Goal: Task Accomplishment & Management: Complete application form

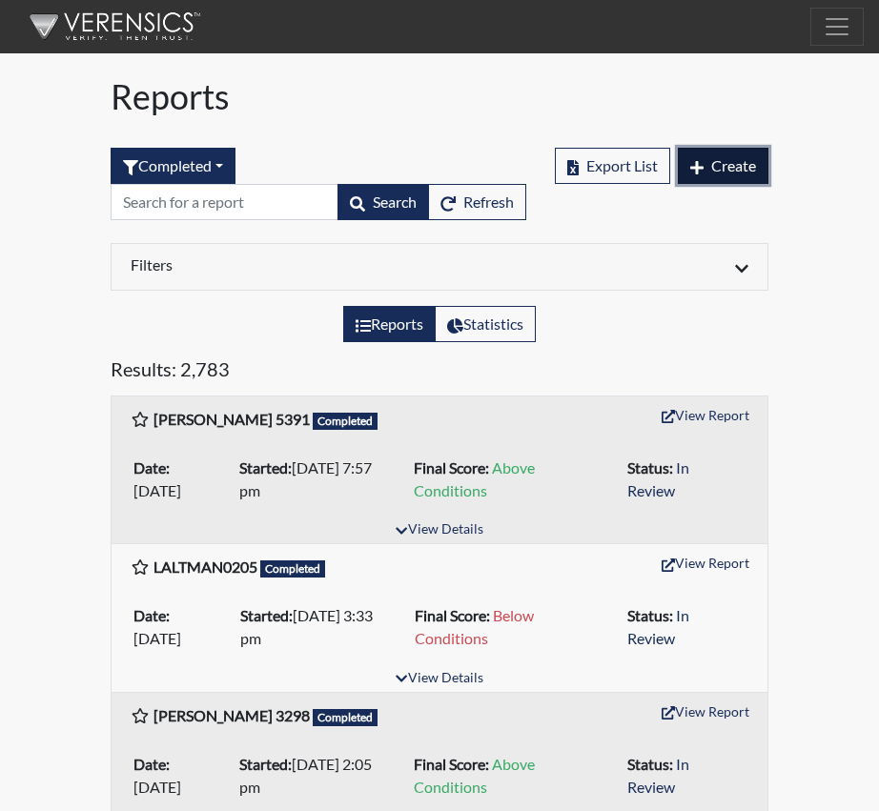
click at [749, 164] on span "Create" at bounding box center [733, 165] width 45 height 18
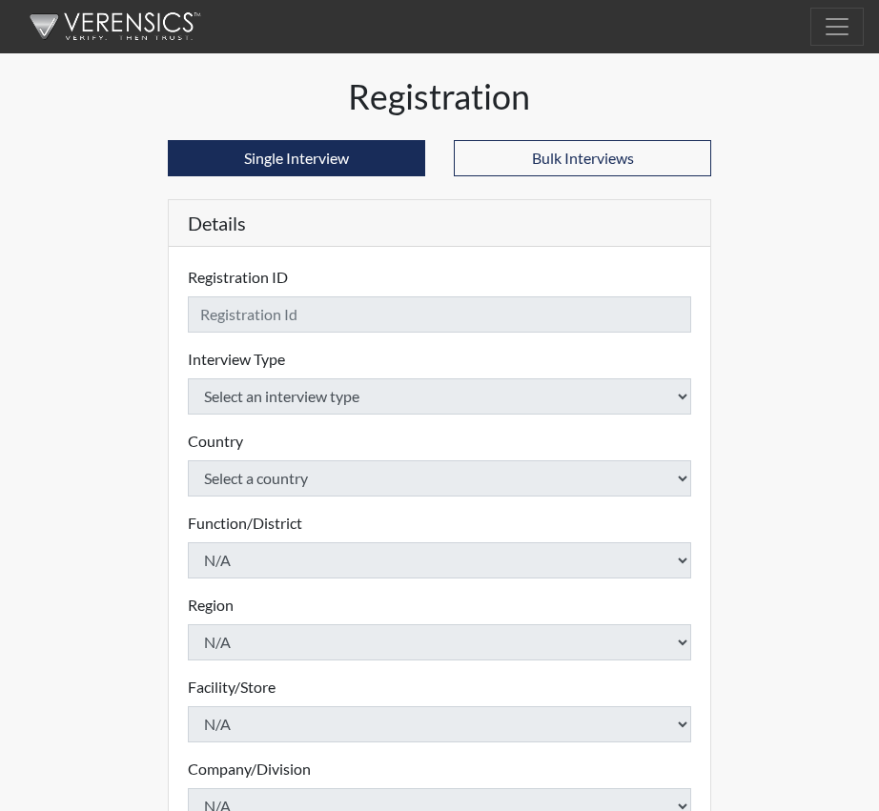
checkbox input "true"
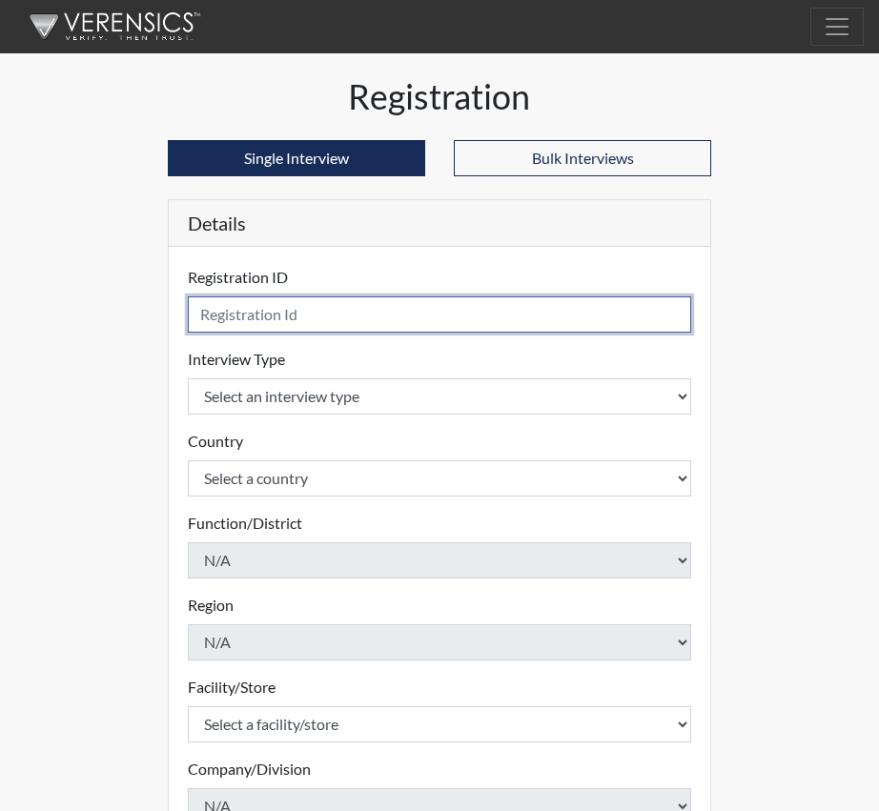
click at [219, 317] on input "text" at bounding box center [439, 314] width 503 height 36
click at [271, 321] on input "text" at bounding box center [439, 314] width 503 height 36
type input "BRINK, C 3495"
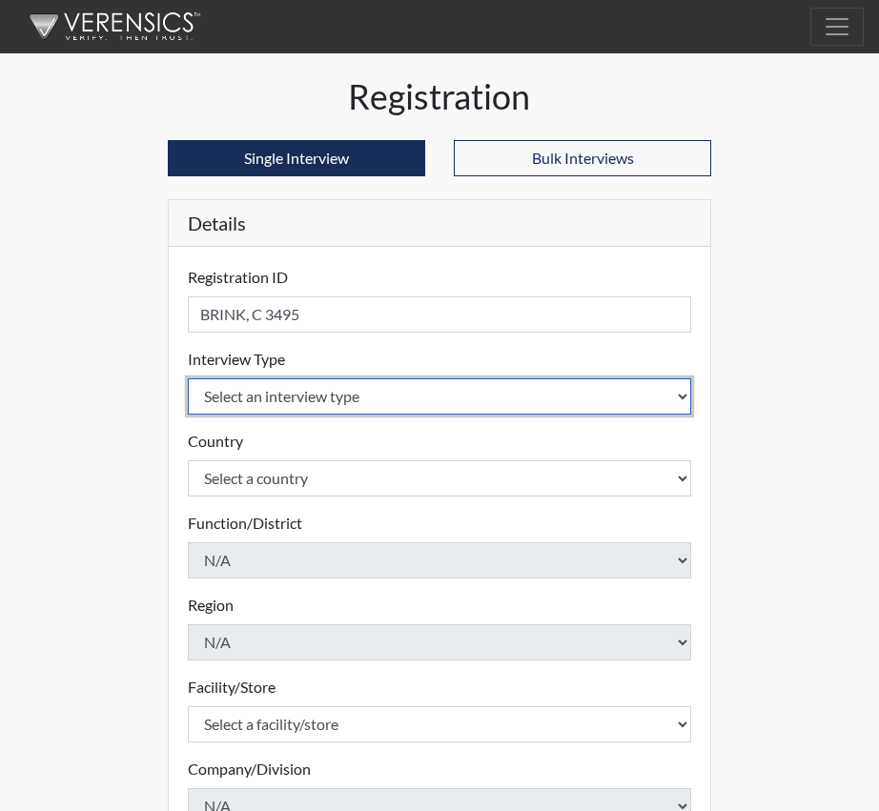
click at [687, 402] on select "Select an interview type Corrections Pre-Employment" at bounding box center [439, 396] width 503 height 36
select select "ff733e93-e1bf-11ea-9c9f-0eff0cf7eb8f"
click at [188, 378] on select "Select an interview type Corrections Pre-Employment" at bounding box center [439, 396] width 503 height 36
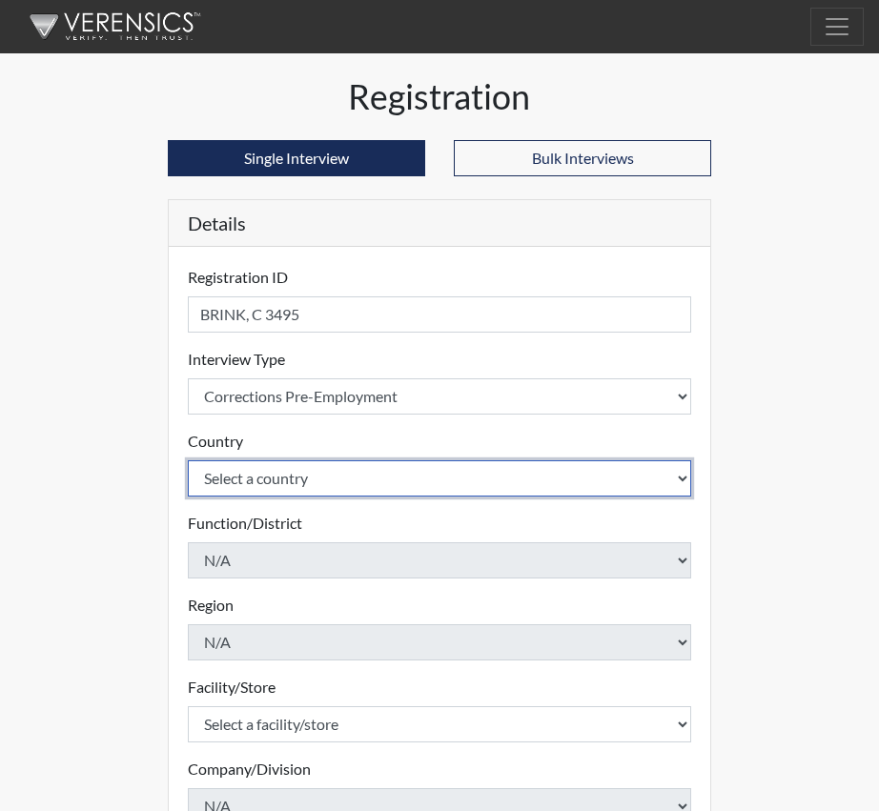
click at [676, 476] on select "Select a country [GEOGRAPHIC_DATA] [GEOGRAPHIC_DATA]" at bounding box center [439, 478] width 503 height 36
select select "united-states-of-[GEOGRAPHIC_DATA]"
click at [188, 460] on select "Select a country [GEOGRAPHIC_DATA] [GEOGRAPHIC_DATA]" at bounding box center [439, 478] width 503 height 36
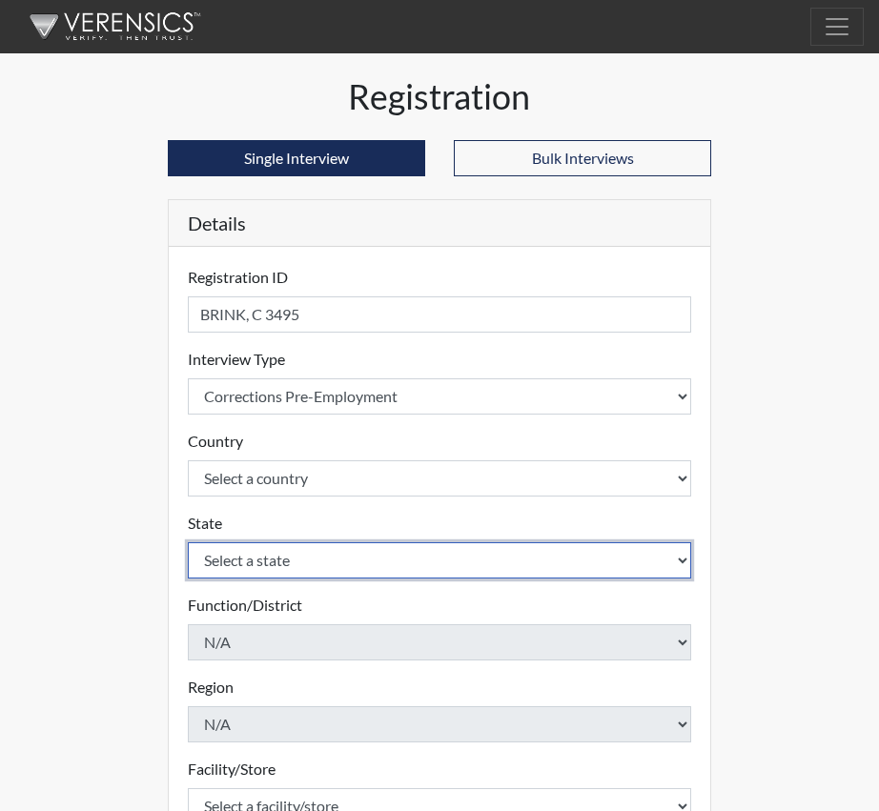
select select "SC"
click at [667, 557] on select "Select a state [US_STATE] [US_STATE] [US_STATE] [US_STATE] [US_STATE] [US_STATE…" at bounding box center [439, 560] width 503 height 36
click at [188, 542] on select "Select a state [US_STATE] [US_STATE] [US_STATE] [US_STATE] [US_STATE] [US_STATE…" at bounding box center [439, 560] width 503 height 36
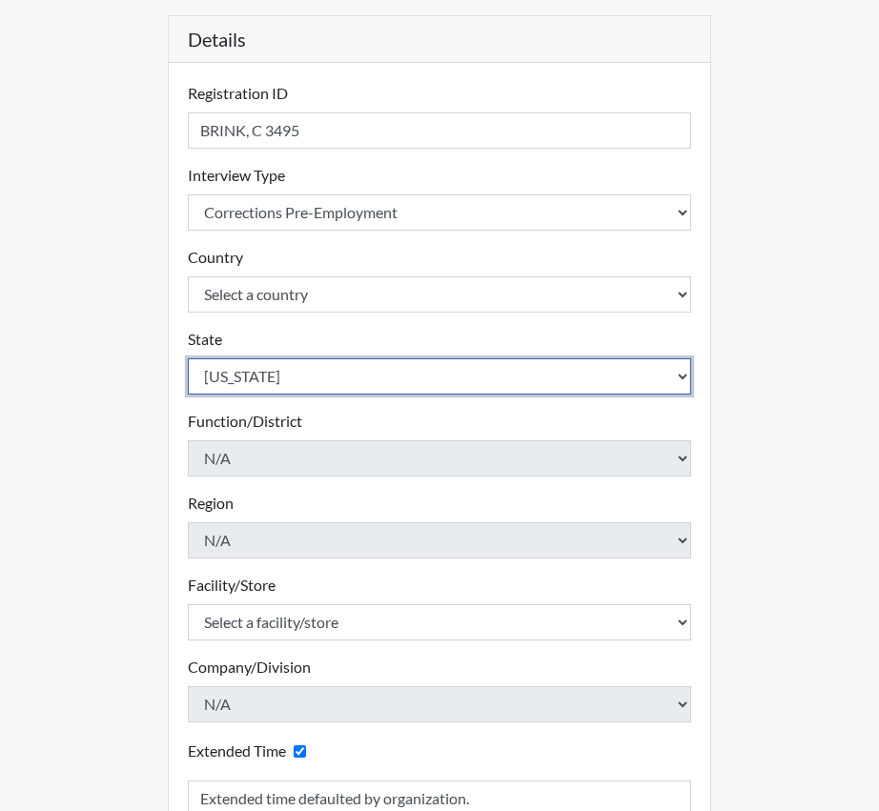
scroll to position [191, 0]
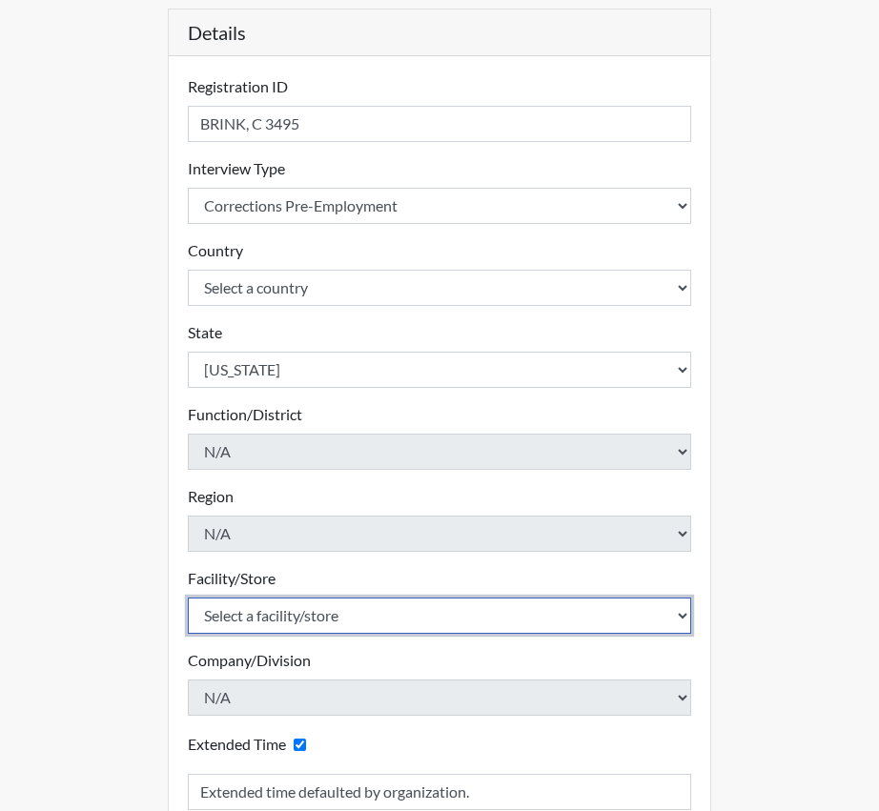
click at [391, 616] on select "Select a facility/store [GEOGRAPHIC_DATA] CI Broad River CI [PERSON_NAME] CI Di…" at bounding box center [439, 616] width 503 height 36
select select "20b018dc-91d8-4e74-bf16-47765ed623e6"
click at [188, 598] on select "Select a facility/store [GEOGRAPHIC_DATA] CI Broad River CI [PERSON_NAME] CI Di…" at bounding box center [439, 616] width 503 height 36
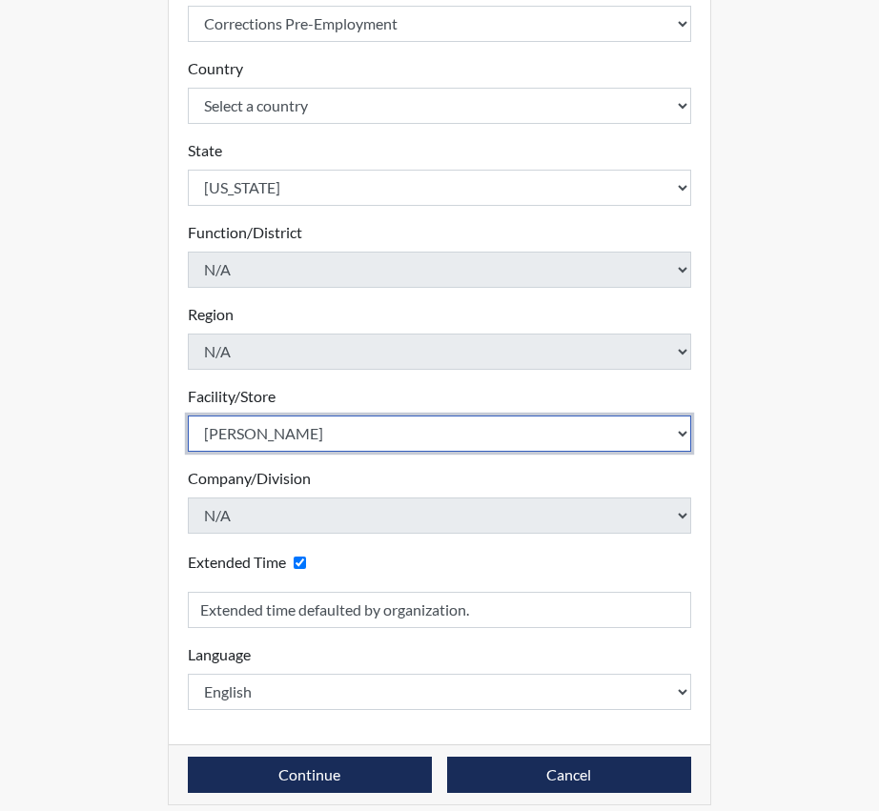
scroll to position [390, 0]
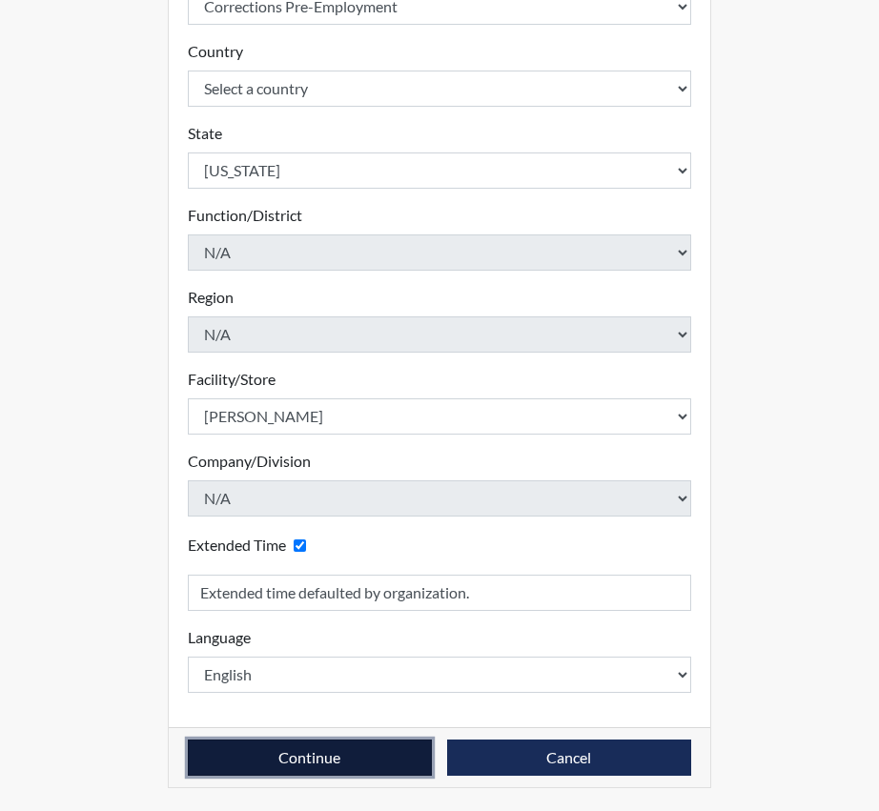
click at [329, 755] on button "Continue" at bounding box center [310, 758] width 244 height 36
